Goal: Check status: Check status

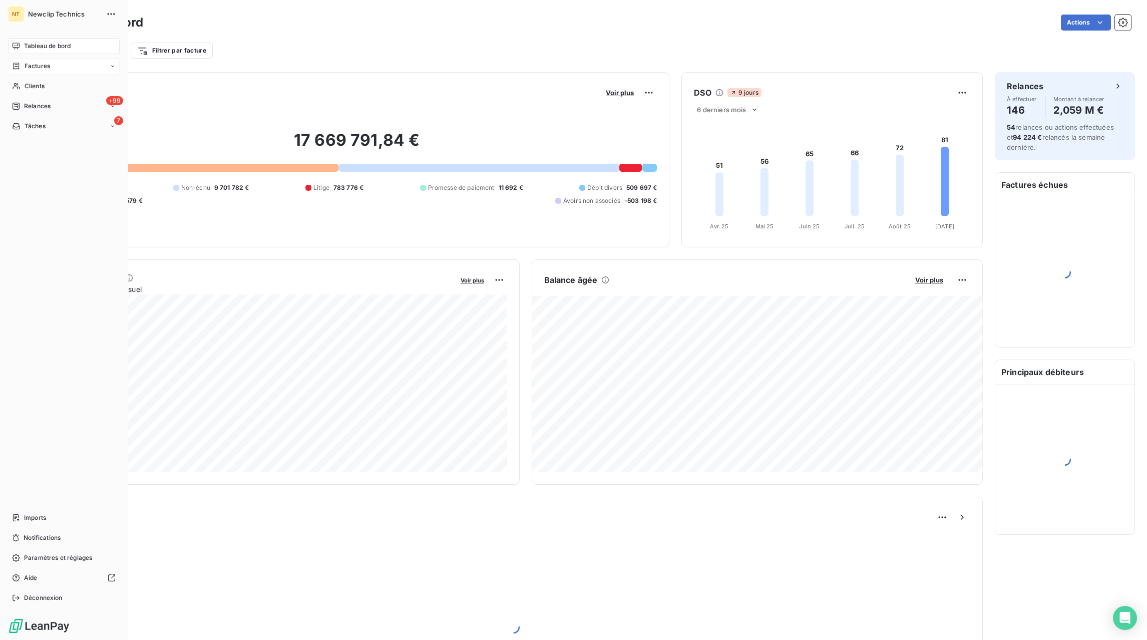
click at [22, 69] on div "Factures" at bounding box center [31, 66] width 38 height 9
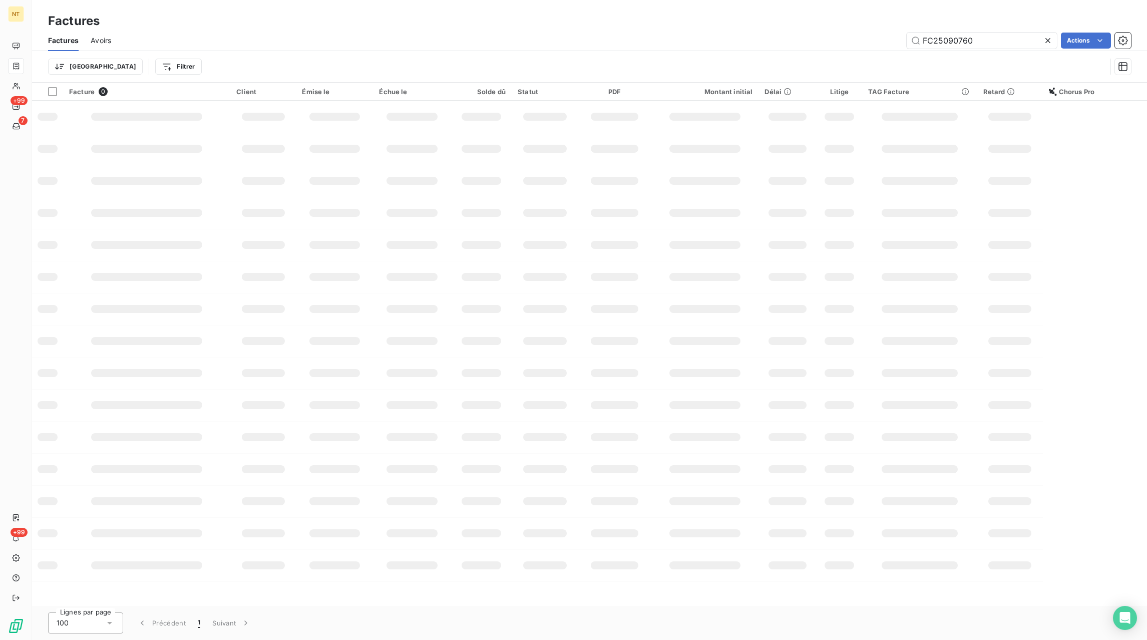
click at [1051, 40] on icon at bounding box center [1048, 41] width 10 height 10
click at [1024, 43] on input "text" at bounding box center [981, 41] width 150 height 16
paste input "FC25090199"
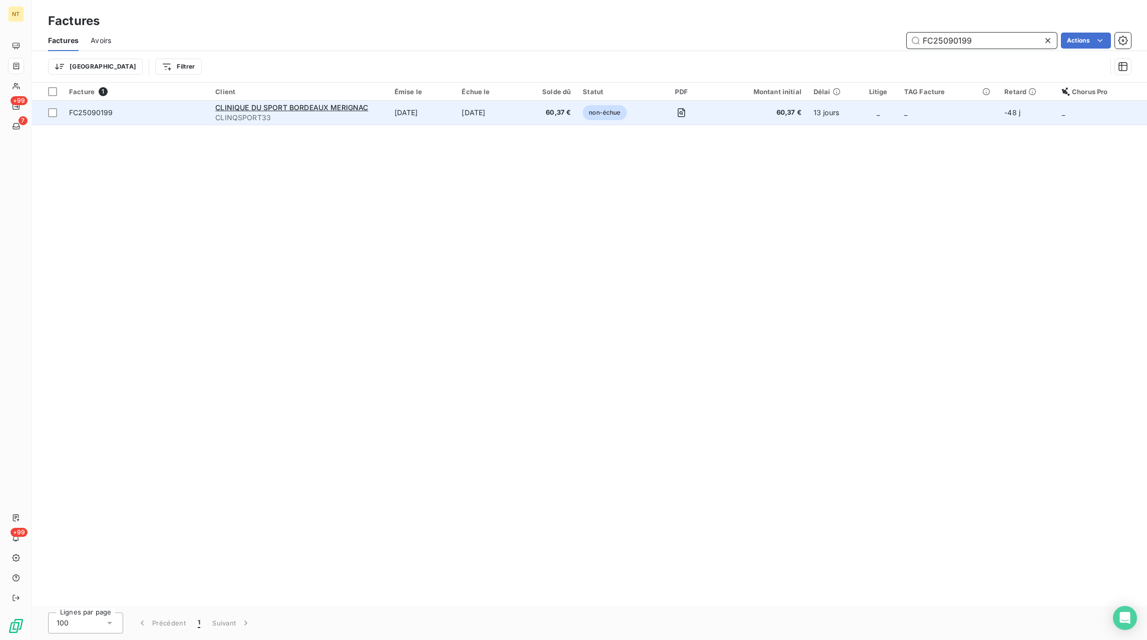
type input "FC25090199"
click at [514, 114] on td "[DATE]" at bounding box center [489, 113] width 68 height 24
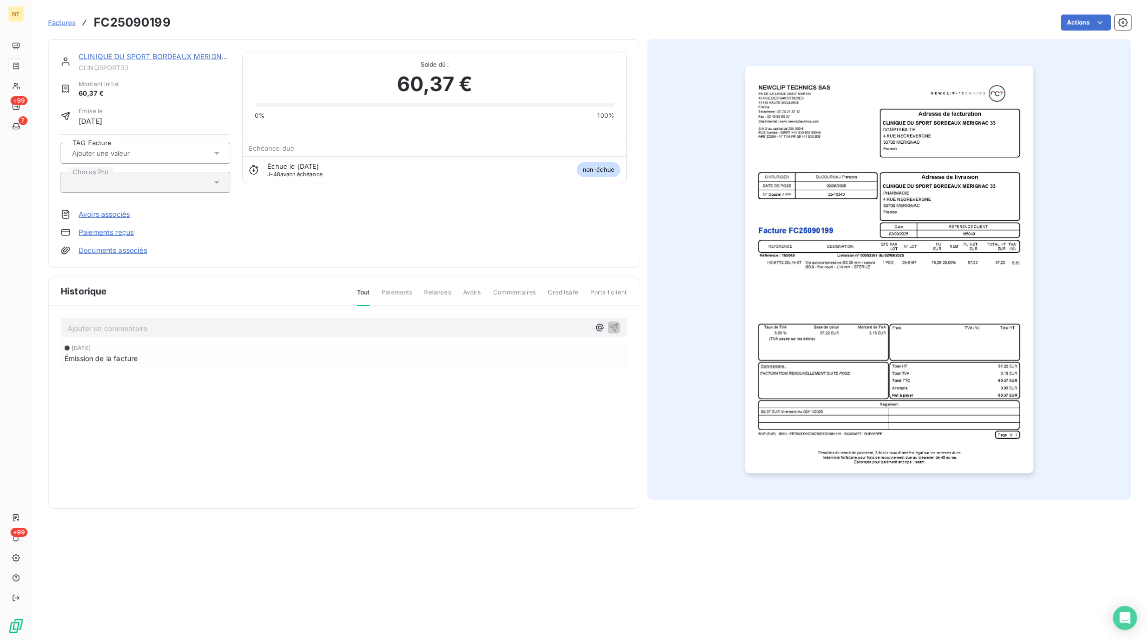
click at [235, 325] on p "Ajouter un commentaire ﻿" at bounding box center [329, 328] width 522 height 13
click at [617, 328] on icon "button" at bounding box center [614, 327] width 10 height 10
